Goal: Use online tool/utility: Utilize a website feature to perform a specific function

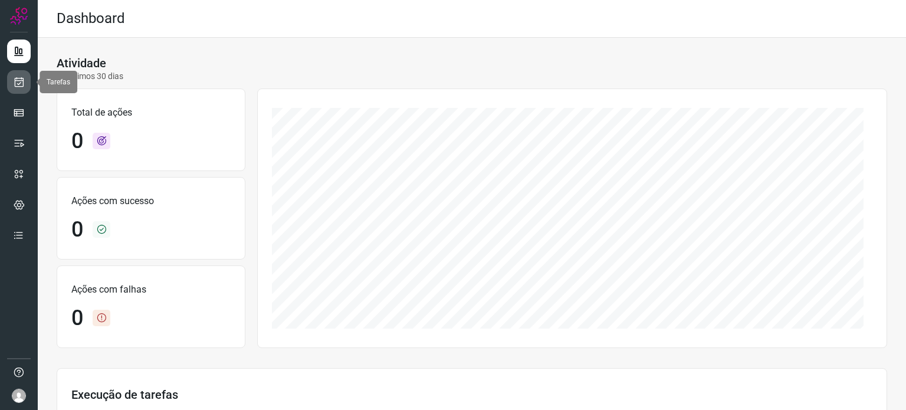
click at [24, 84] on icon at bounding box center [19, 82] width 12 height 12
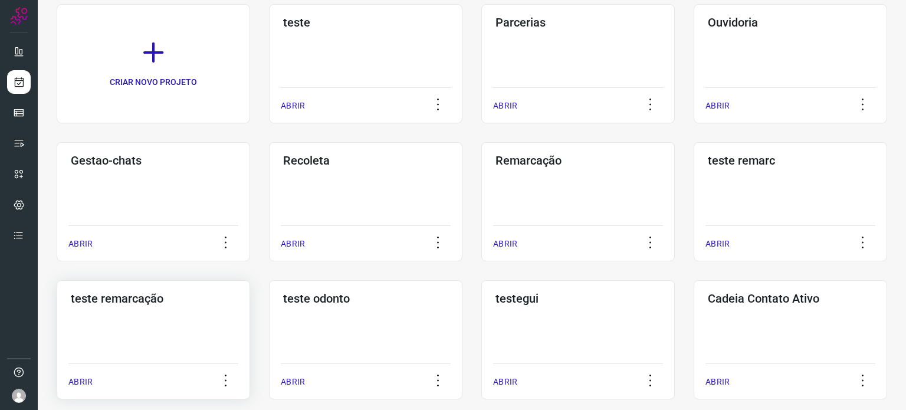
scroll to position [31, 0]
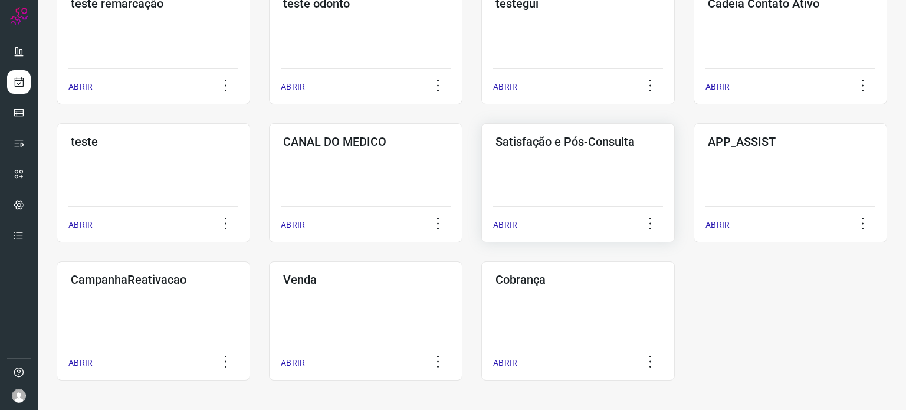
click at [553, 170] on div "Satisfação e Pós-Consulta ABRIR" at bounding box center [577, 182] width 193 height 119
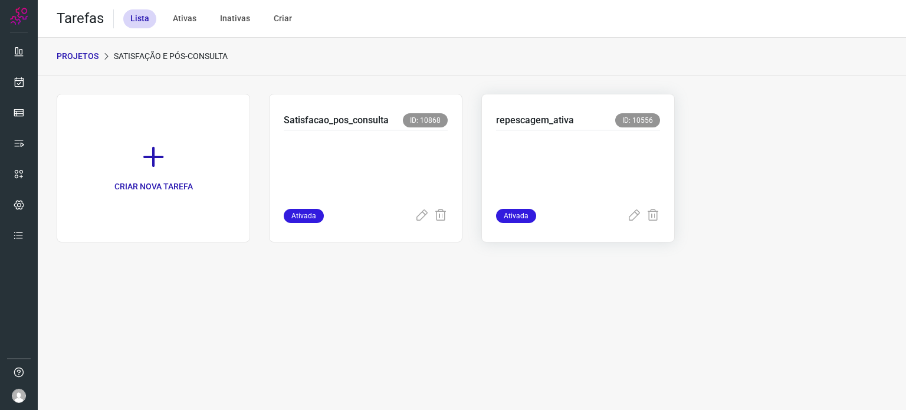
click at [547, 160] on p at bounding box center [578, 166] width 164 height 59
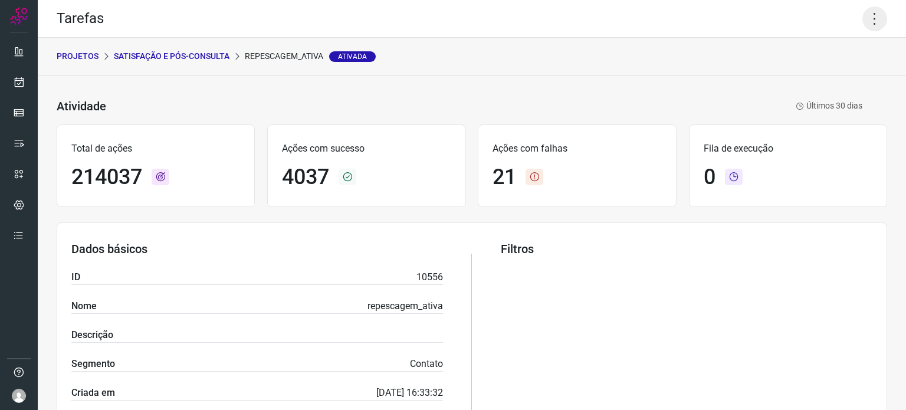
click at [862, 22] on icon at bounding box center [874, 18] width 25 height 25
click at [815, 84] on li "Executar" at bounding box center [823, 77] width 107 height 19
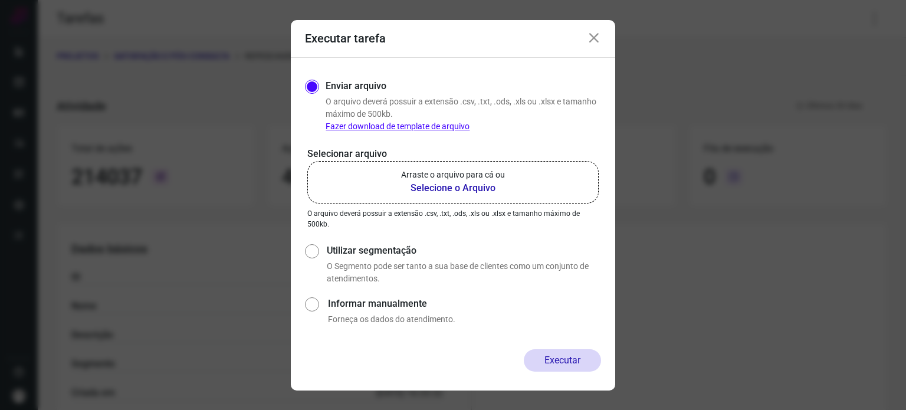
click at [446, 210] on p "O arquivo deverá possuir a extensão .csv, .txt, .ods, .xls ou .xlsx e tamanho m…" at bounding box center [452, 218] width 291 height 21
click at [448, 195] on b "Selecione o Arquivo" at bounding box center [453, 188] width 104 height 14
click at [0, 0] on input "Arraste o arquivo para cá ou Selecione o Arquivo" at bounding box center [0, 0] width 0 height 0
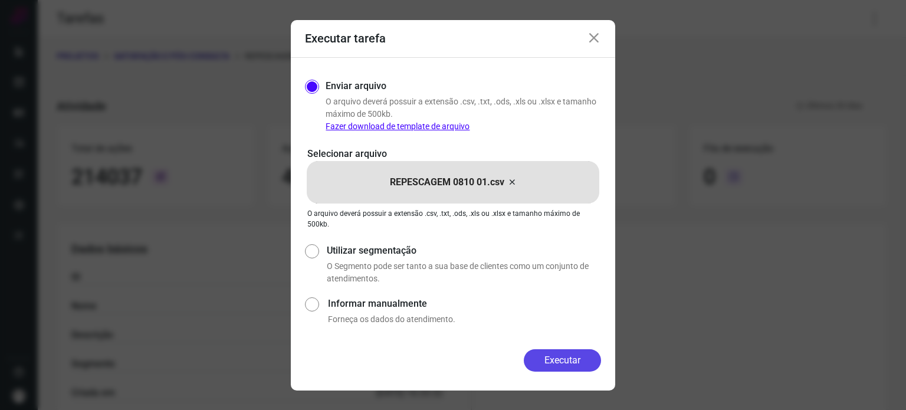
click at [546, 352] on button "Executar" at bounding box center [562, 360] width 77 height 22
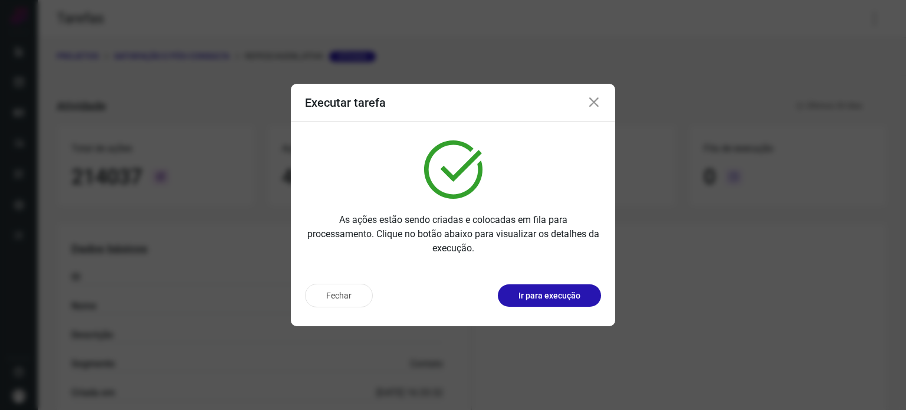
click at [553, 308] on div "Fechar Ir para execução" at bounding box center [453, 300] width 324 height 52
click at [552, 295] on p "Ir para execução" at bounding box center [549, 296] width 62 height 12
